Goal: Task Accomplishment & Management: Manage account settings

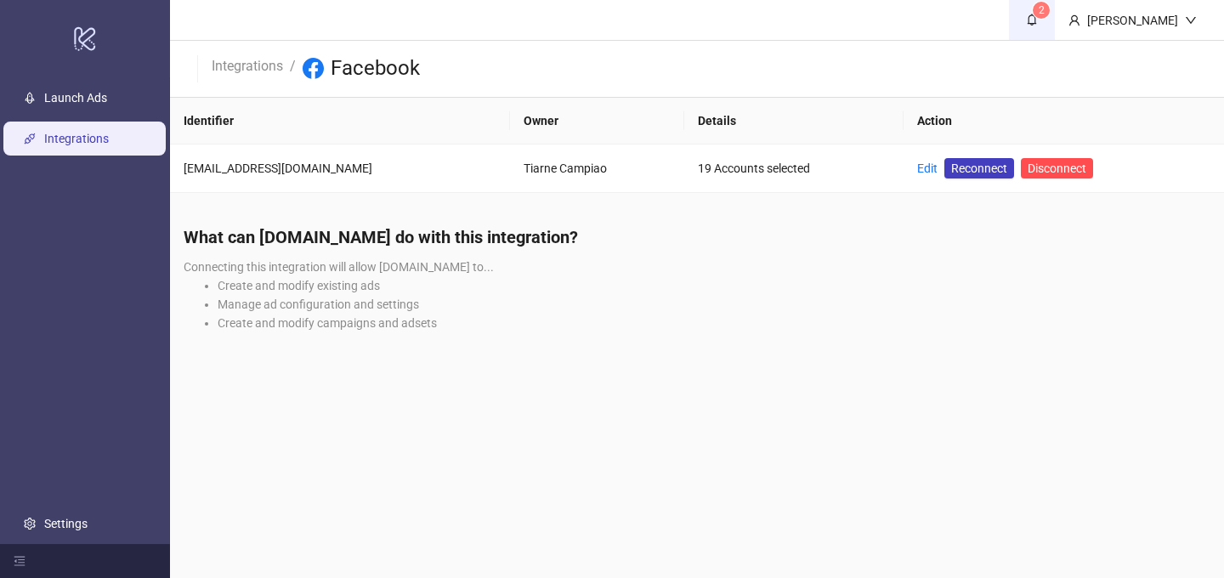
click at [1027, 16] on icon "bell" at bounding box center [1031, 20] width 9 height 12
click at [963, 170] on span "Reconnect" at bounding box center [979, 168] width 56 height 19
click at [925, 173] on link "Edit" at bounding box center [927, 168] width 20 height 14
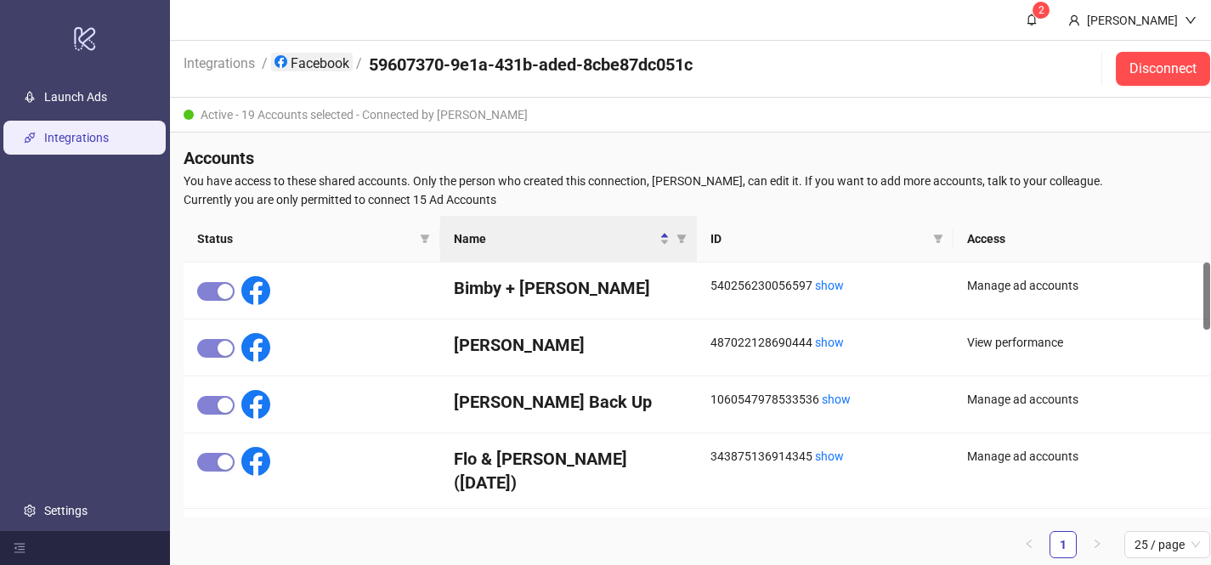
click at [304, 70] on link "Facebook" at bounding box center [312, 62] width 82 height 19
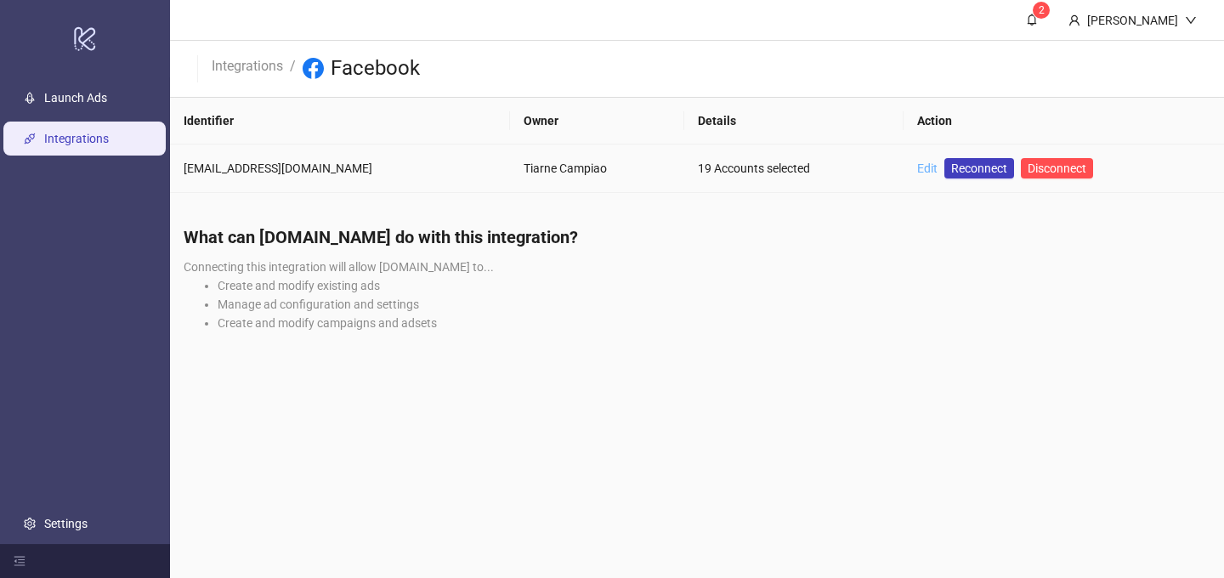
click at [919, 166] on link "Edit" at bounding box center [927, 168] width 20 height 14
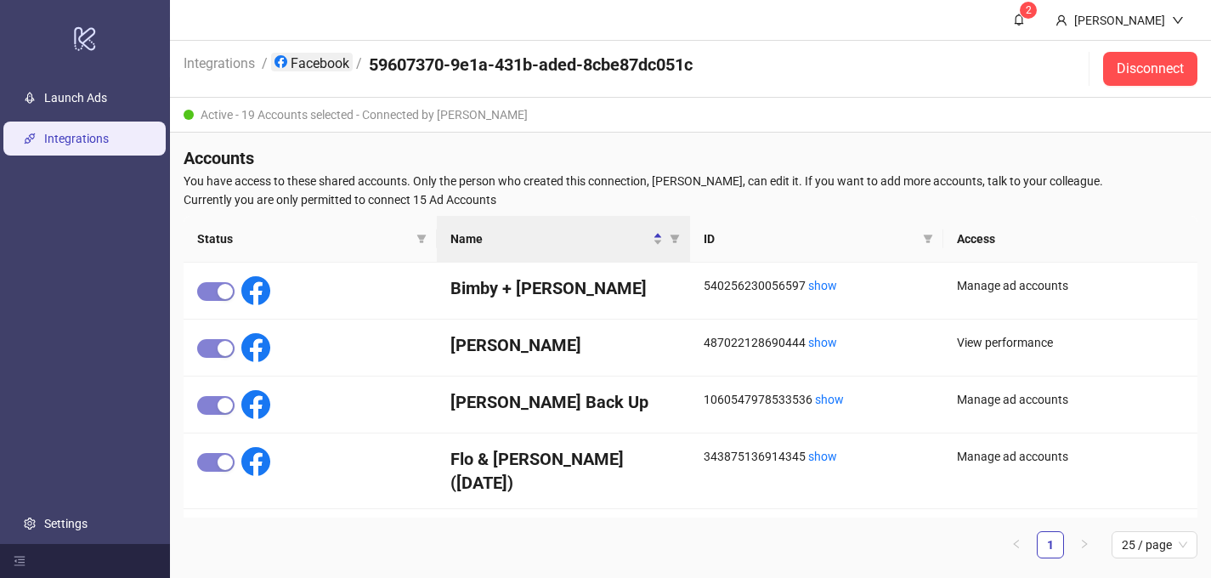
click at [300, 65] on link "Facebook" at bounding box center [312, 62] width 82 height 19
